Goal: Transaction & Acquisition: Download file/media

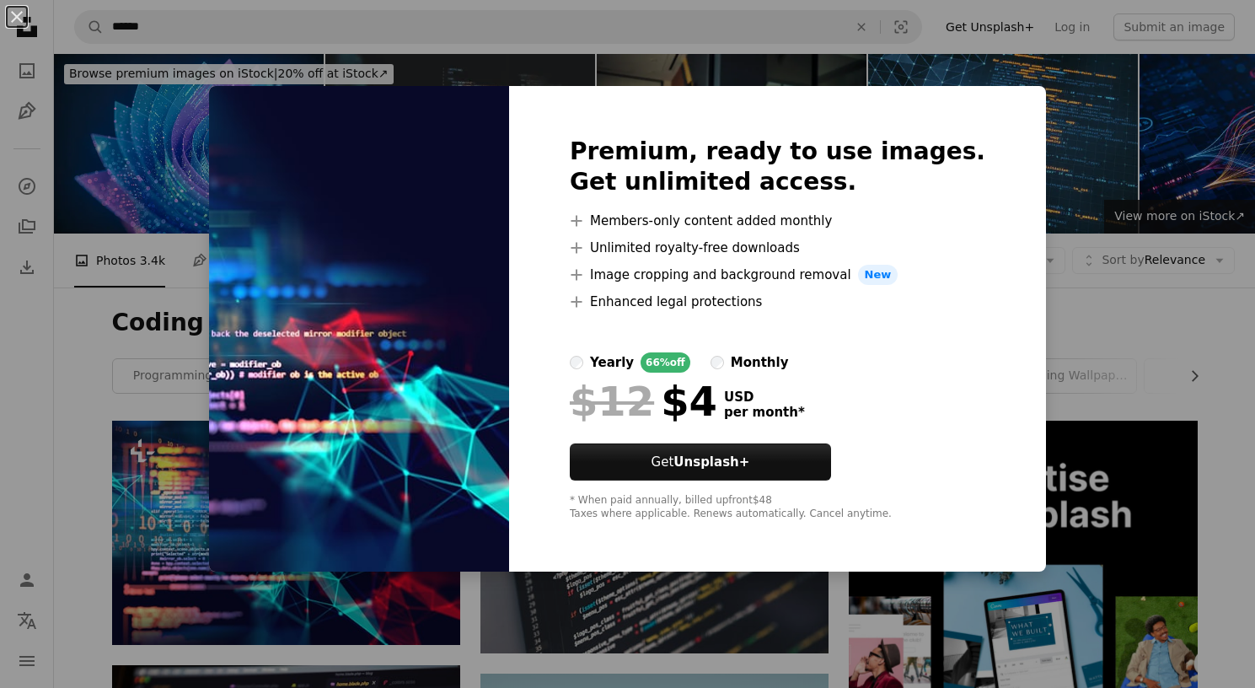
scroll to position [268, 0]
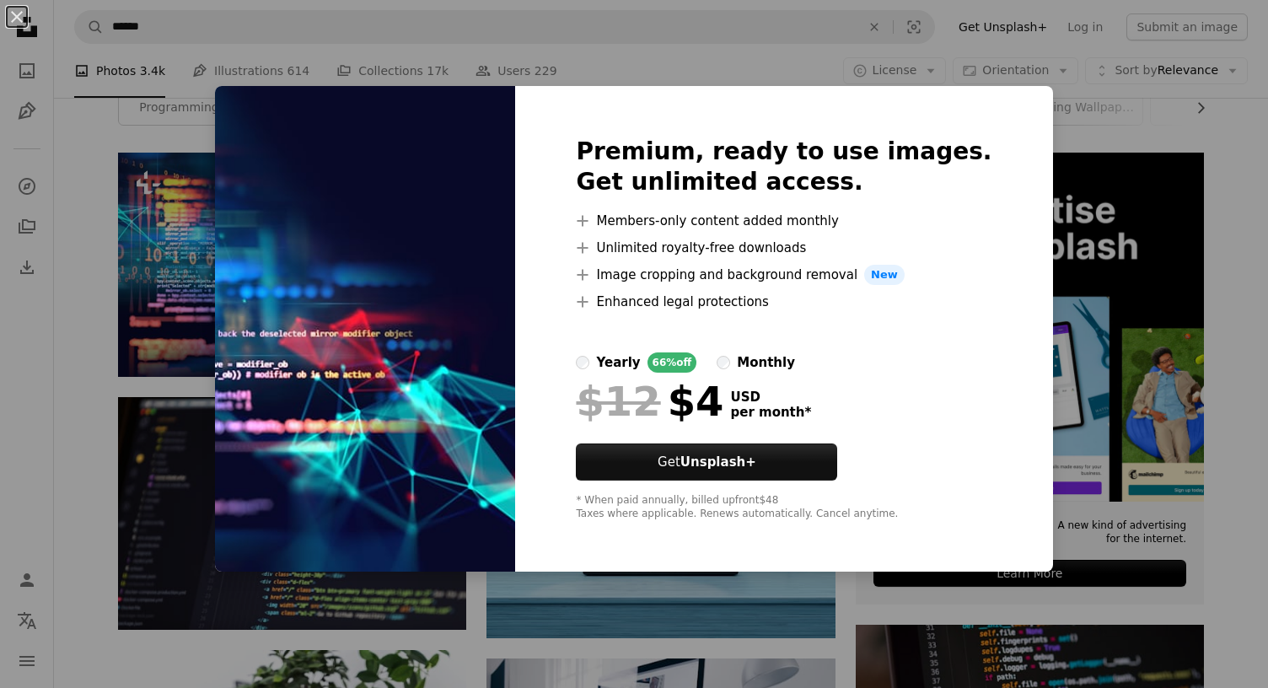
click at [140, 310] on div "An X shape Premium, ready to use images. Get unlimited access. A plus sign Memb…" at bounding box center [634, 344] width 1268 height 688
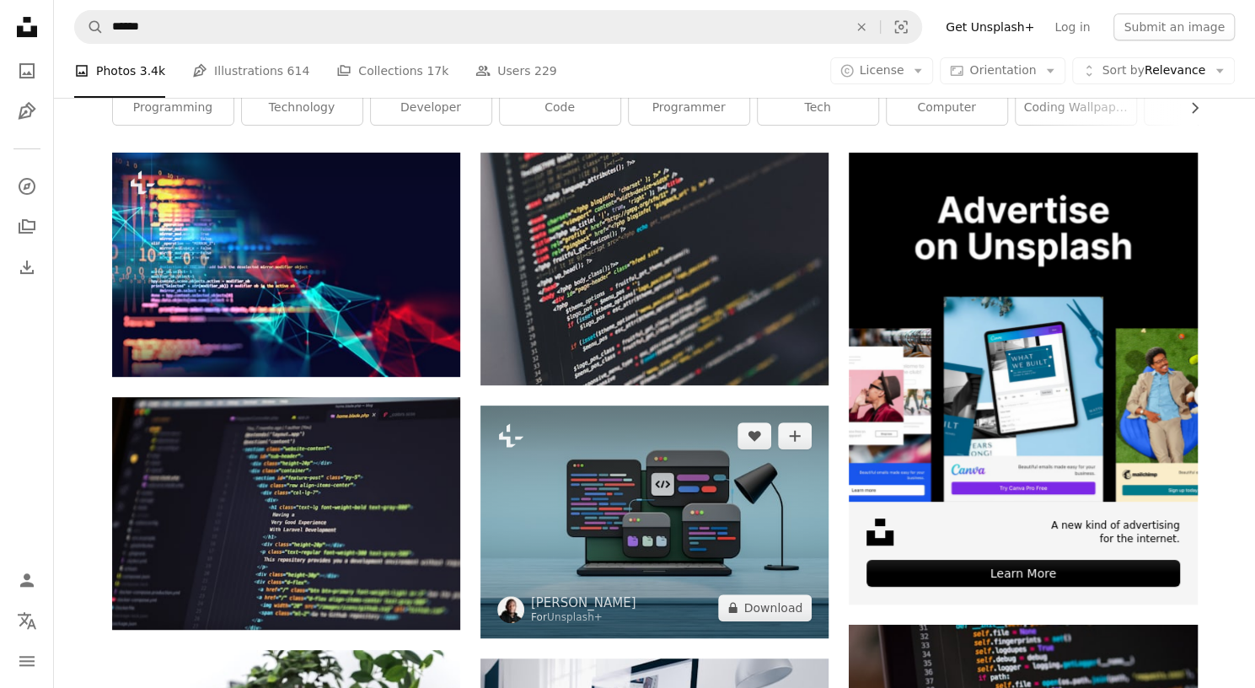
scroll to position [394, 0]
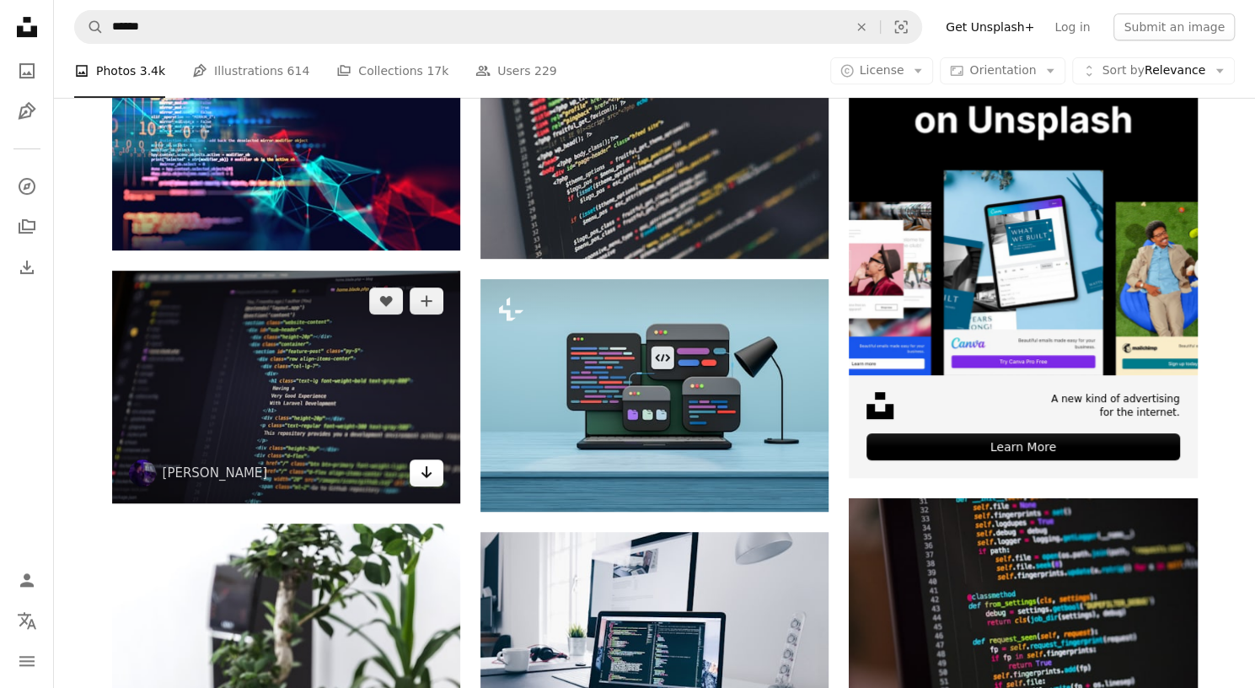
click at [421, 482] on link "Arrow pointing down" at bounding box center [427, 472] width 34 height 27
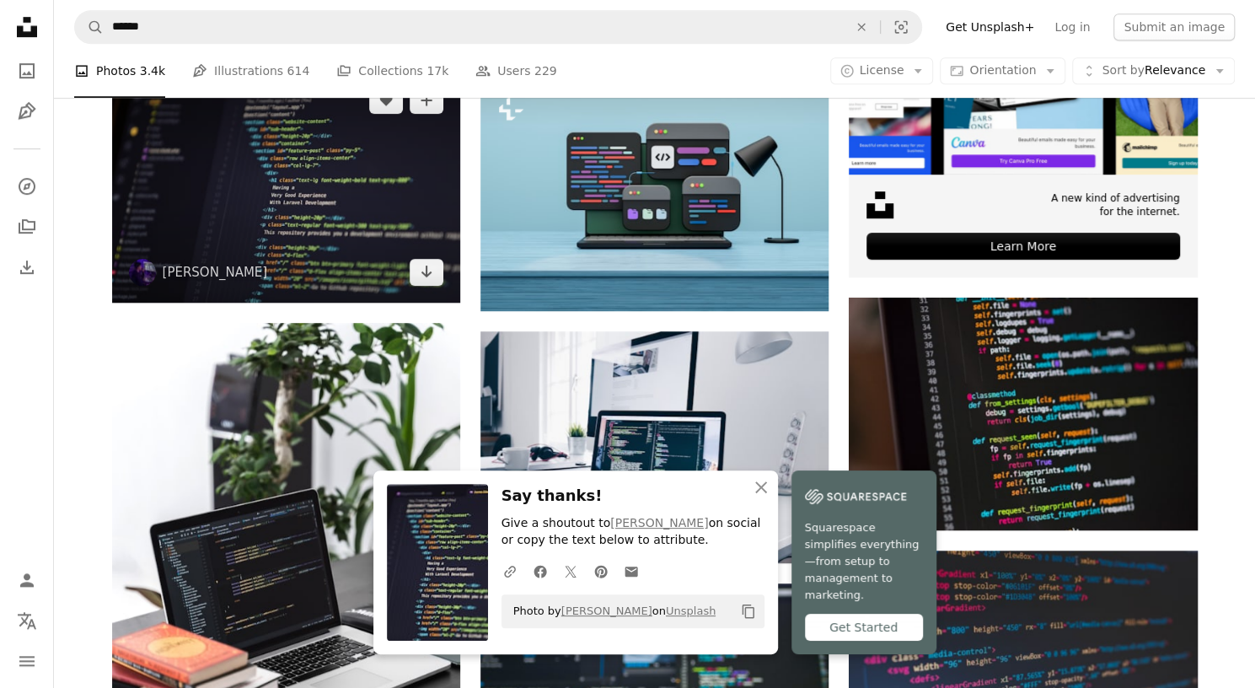
scroll to position [596, 0]
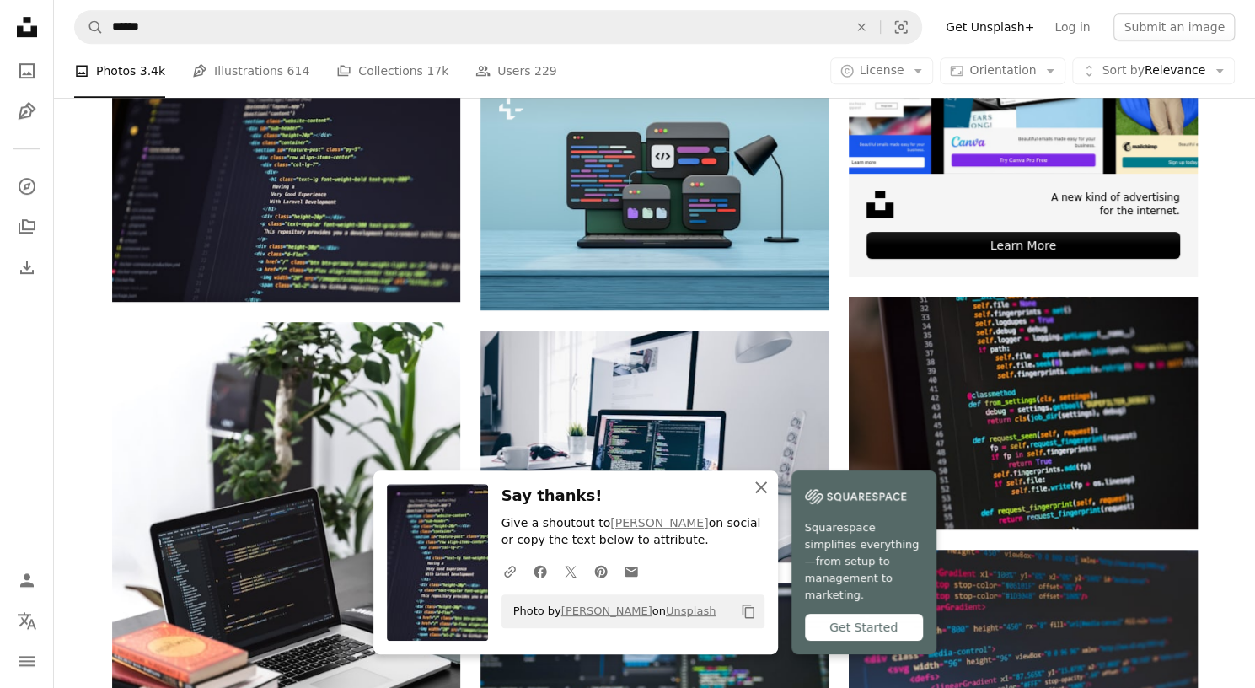
click at [760, 494] on icon "An X shape" at bounding box center [761, 487] width 20 height 20
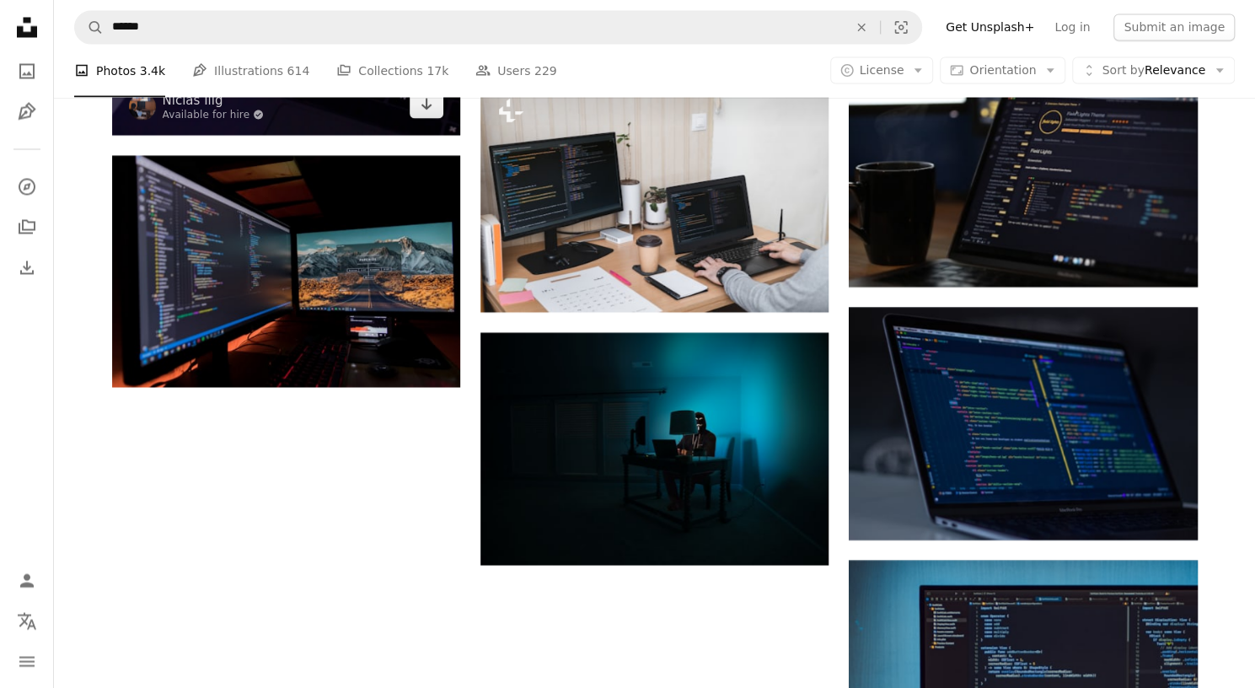
scroll to position [1849, 0]
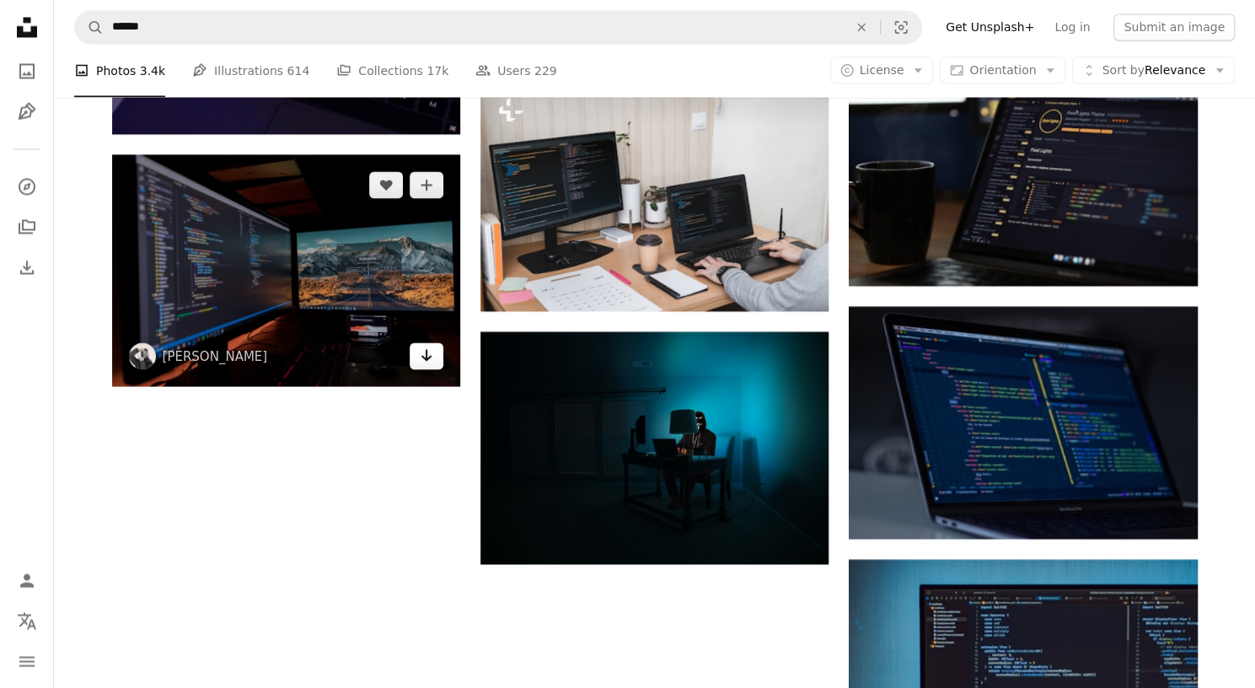
click at [432, 360] on icon "Arrow pointing down" at bounding box center [426, 355] width 13 height 20
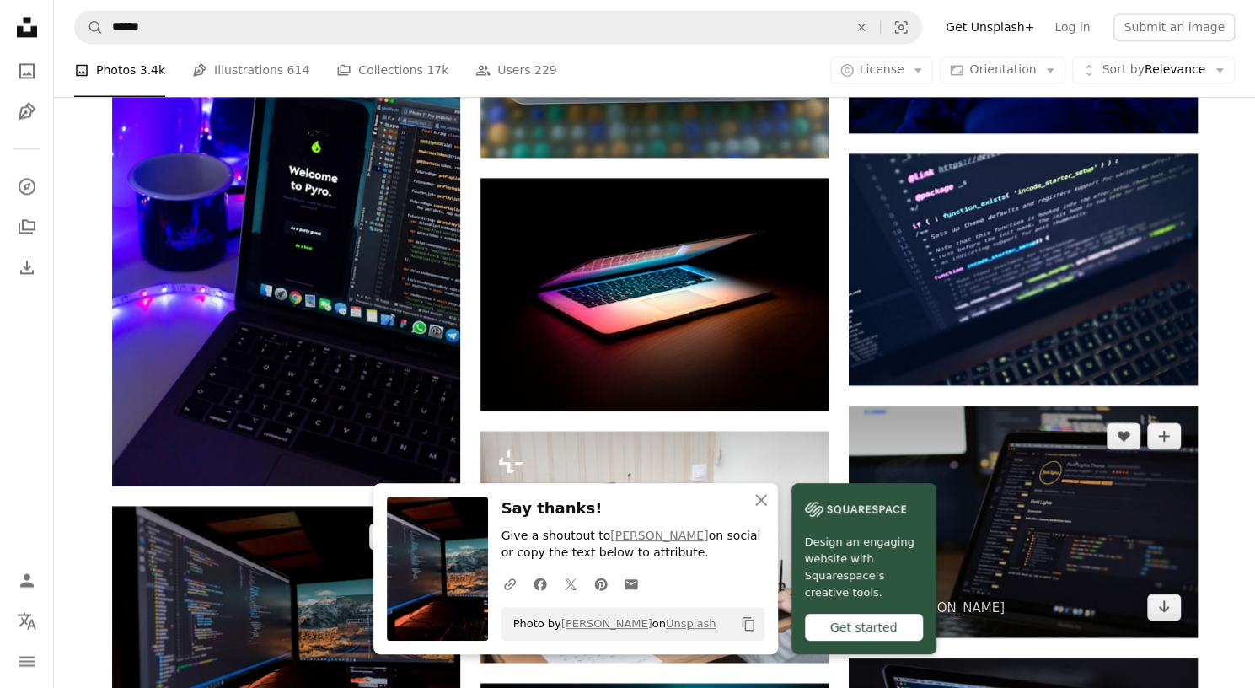
scroll to position [1497, 0]
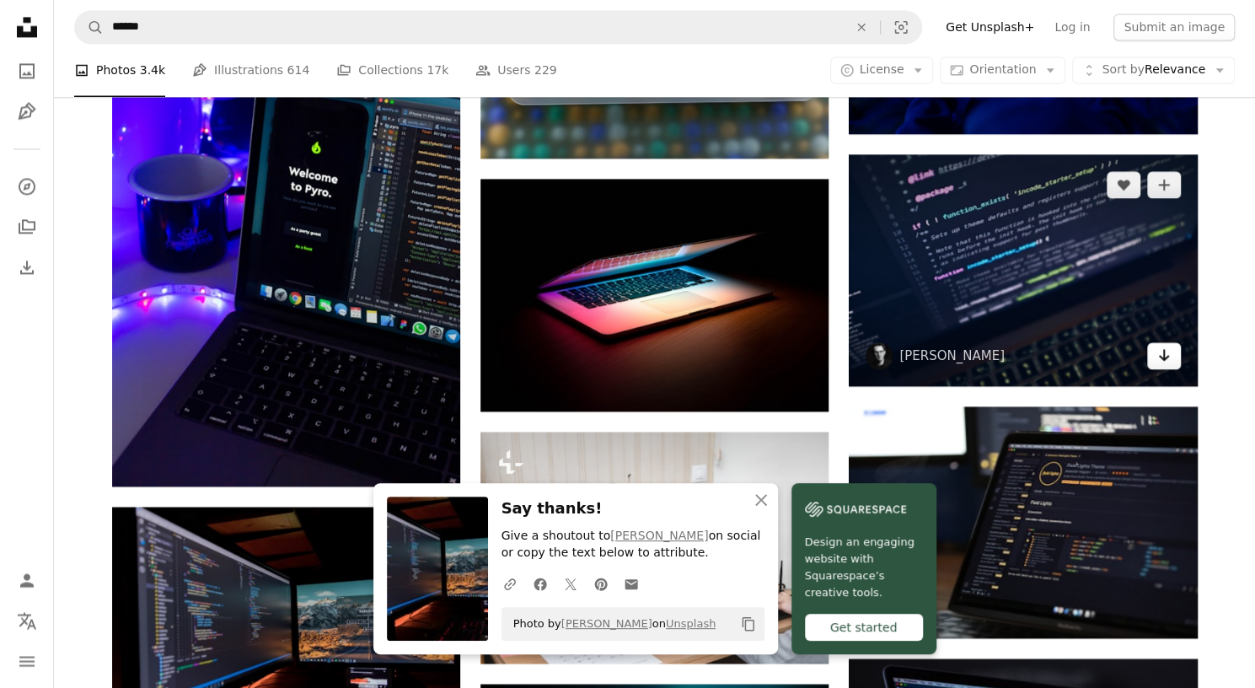
click at [1164, 355] on icon "Download" at bounding box center [1163, 355] width 11 height 12
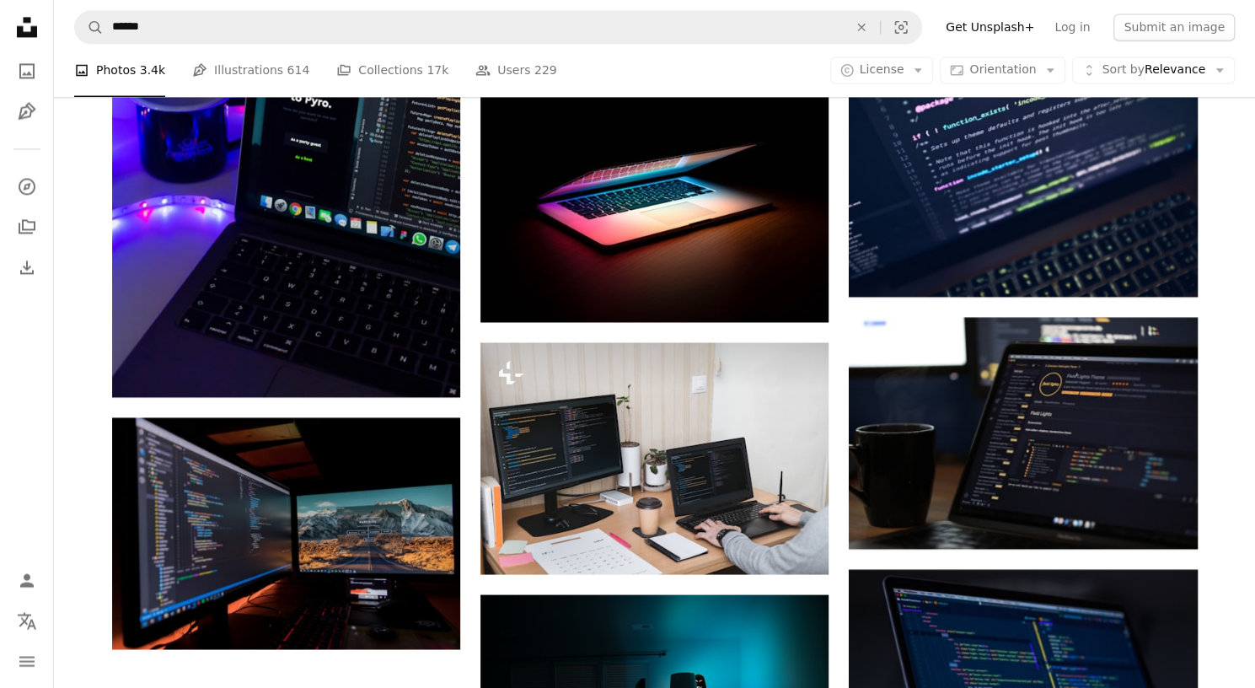
scroll to position [1504, 0]
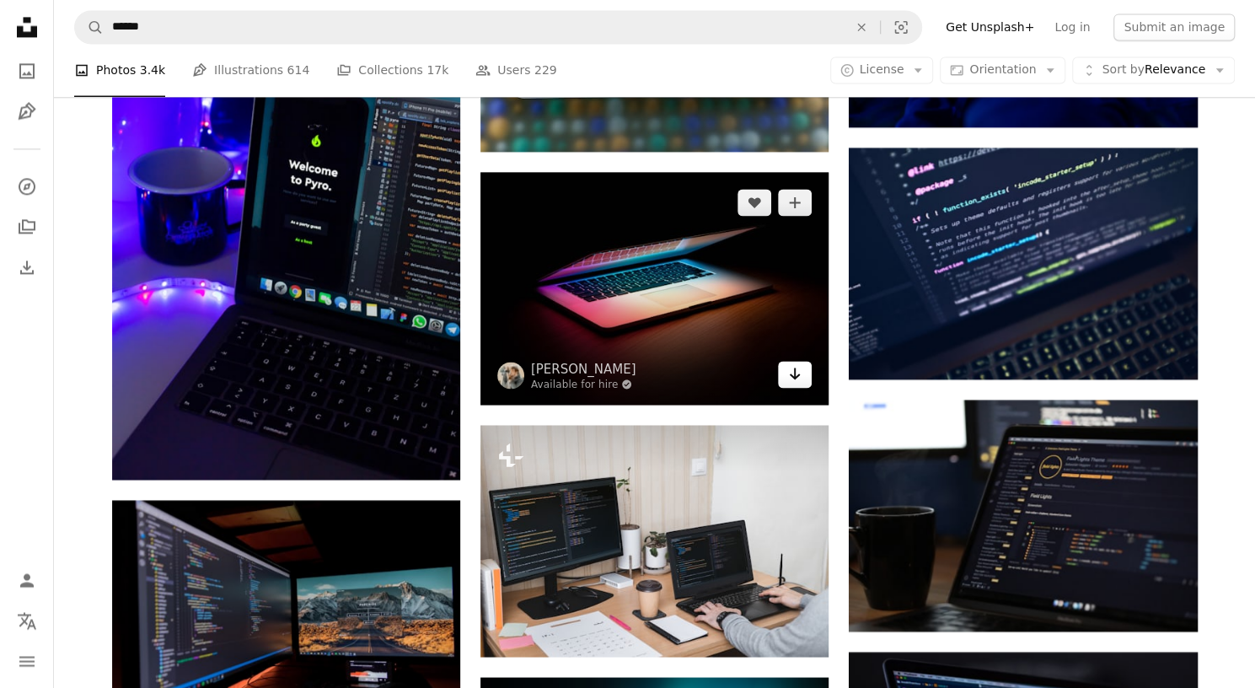
click at [787, 370] on link "Arrow pointing down" at bounding box center [795, 374] width 34 height 27
